Goal: Task Accomplishment & Management: Manage account settings

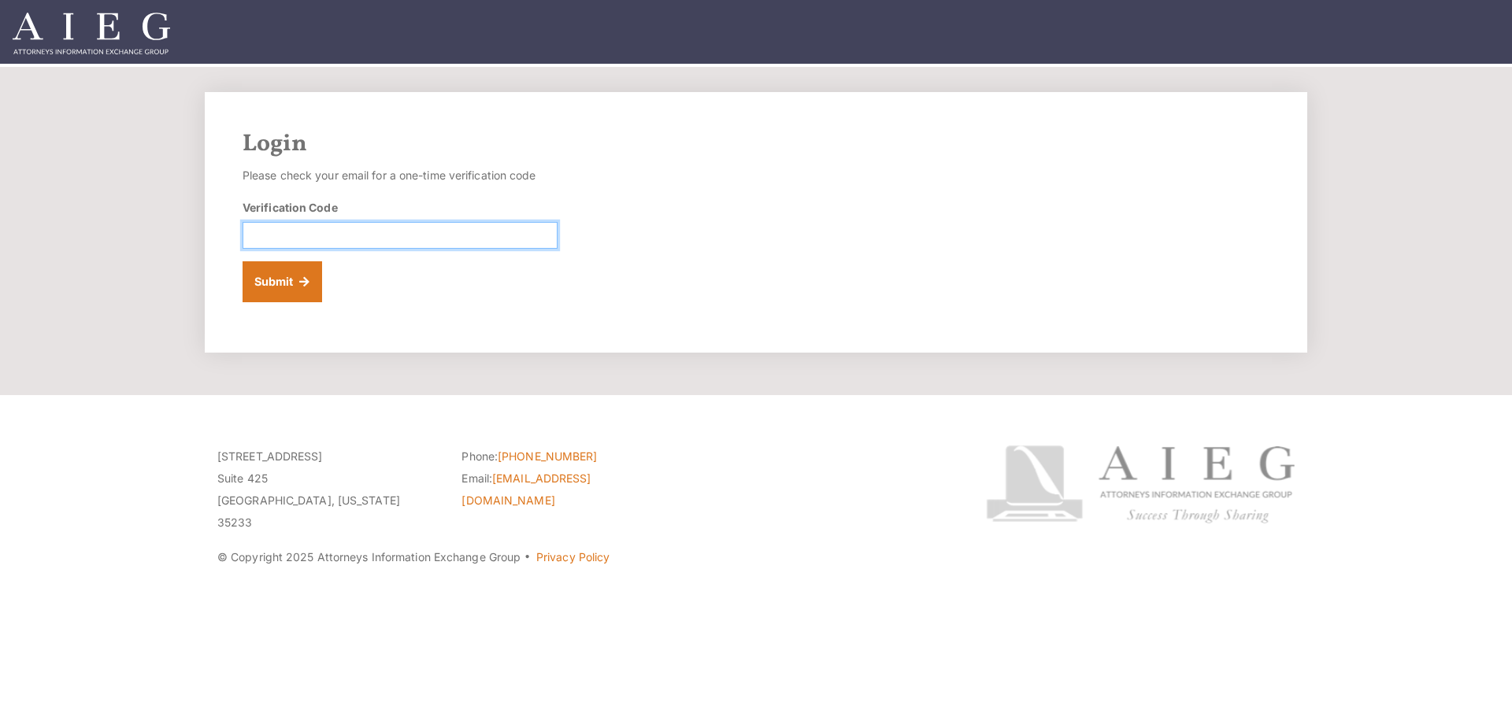
click at [354, 235] on input "Verification Code" at bounding box center [400, 235] width 315 height 27
paste input "288989"
type input "288989"
click at [544, 306] on div "Login Please check your email for a one-time verification code Verification Cod…" at bounding box center [756, 222] width 1103 height 261
click at [283, 285] on button "Submit" at bounding box center [283, 281] width 80 height 41
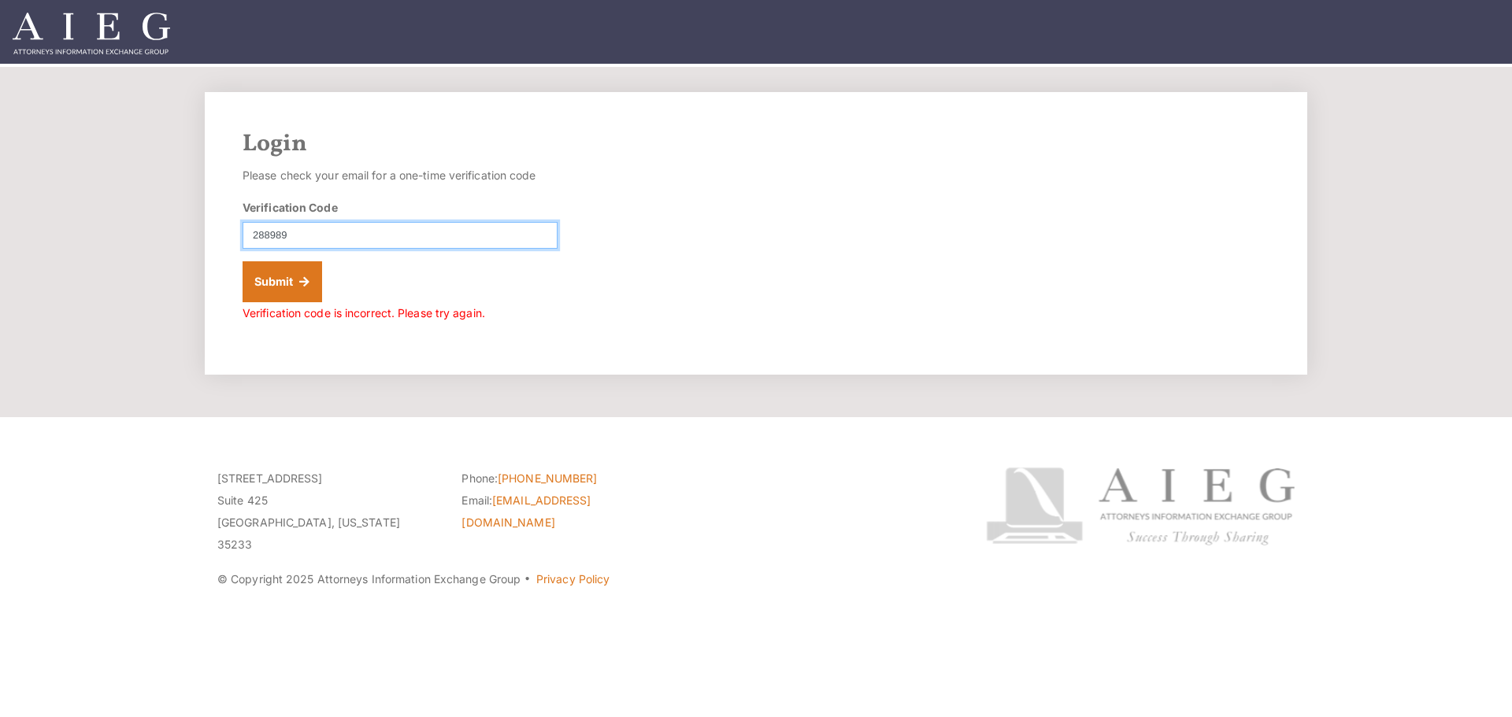
click at [360, 226] on input "288989" at bounding box center [400, 235] width 315 height 27
drag, startPoint x: 390, startPoint y: 224, endPoint x: 154, endPoint y: 223, distance: 236.3
click at [154, 223] on section "Login Please check your email for a one-time verification code Verification Cod…" at bounding box center [756, 242] width 1512 height 350
paste input "926960"
type input "926960"
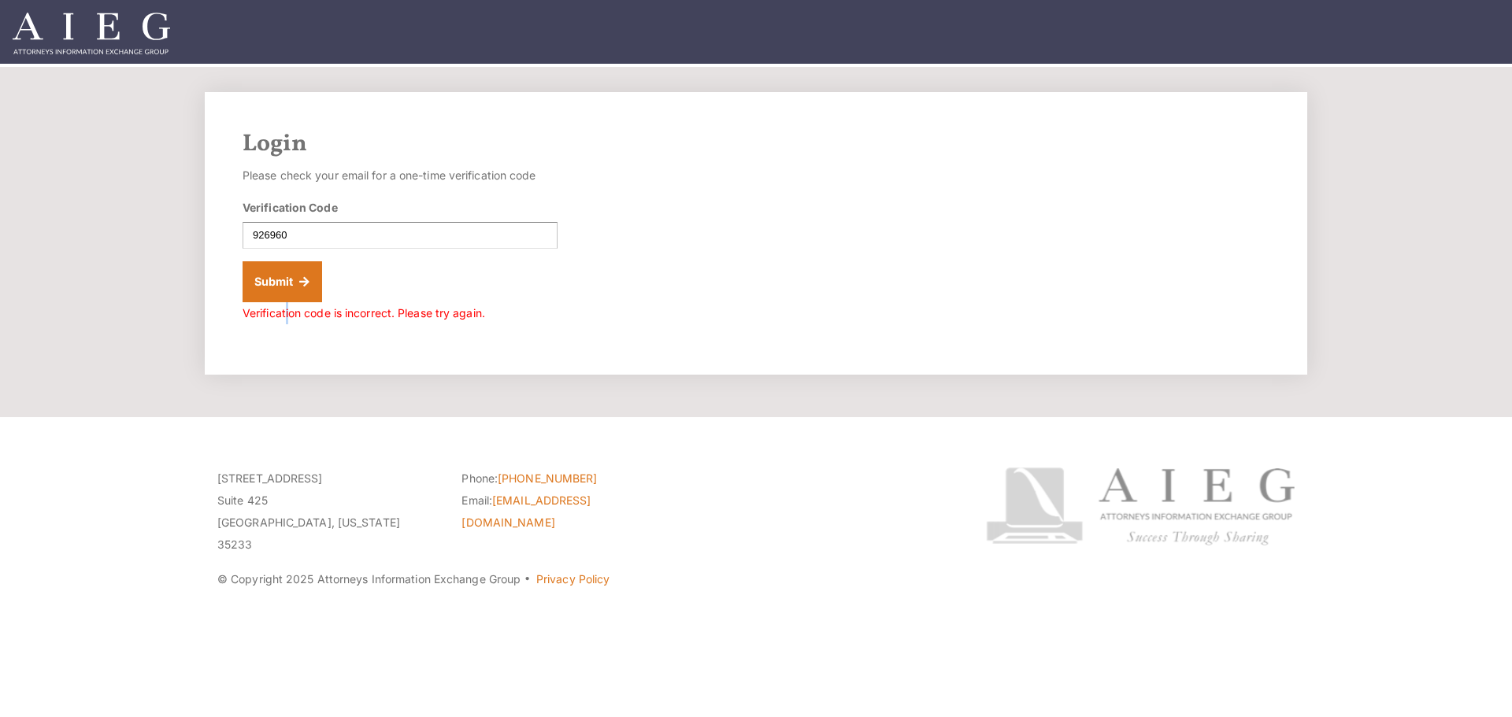
drag, startPoint x: 287, startPoint y: 347, endPoint x: 290, endPoint y: 336, distance: 11.3
click at [288, 347] on div "Login Please check your email for a one-time verification code Verification Cod…" at bounding box center [756, 233] width 1103 height 283
click at [287, 280] on button "Submit" at bounding box center [283, 281] width 80 height 41
